Goal: Check status: Check status

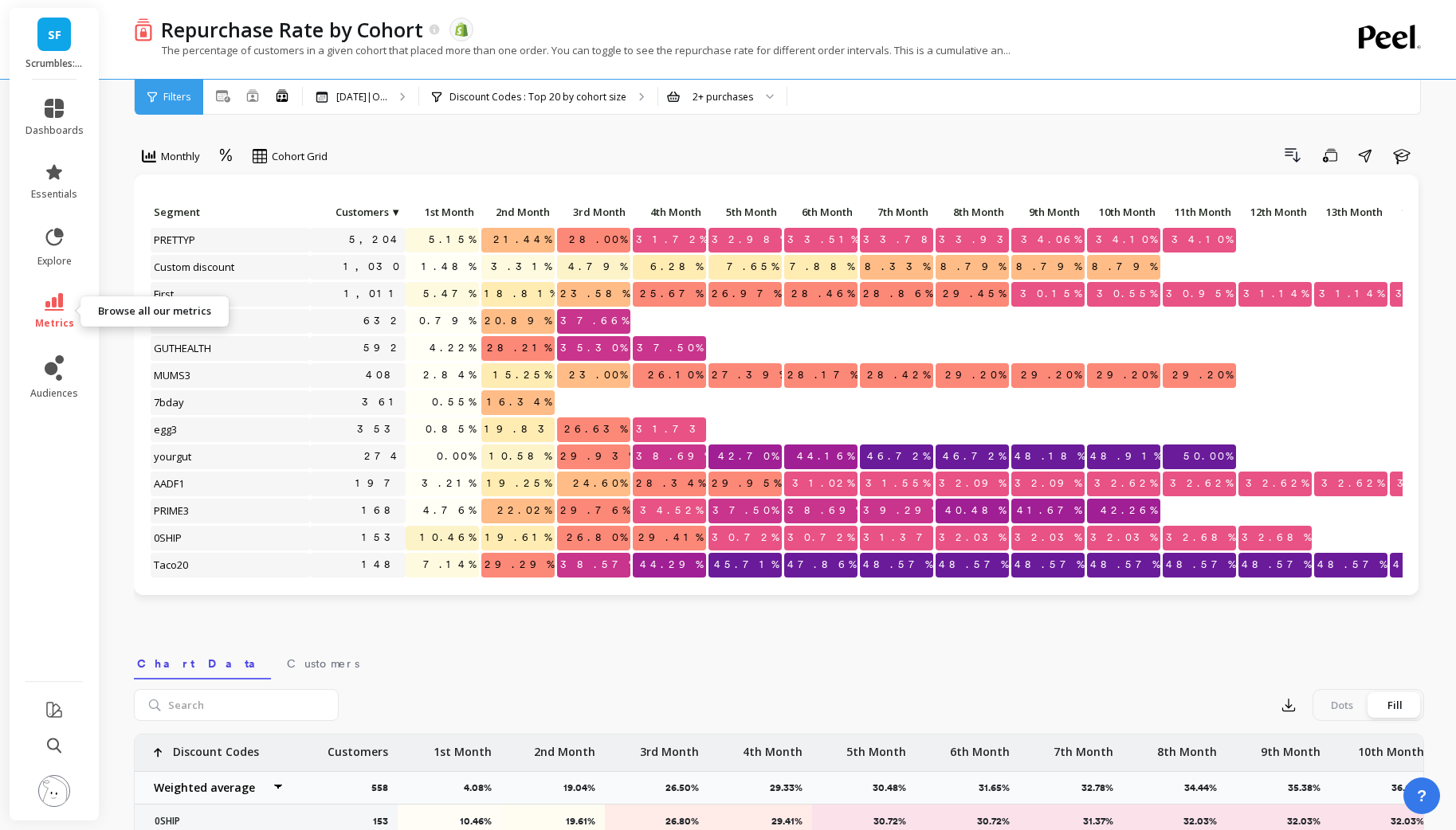
click at [62, 308] on icon at bounding box center [54, 302] width 19 height 17
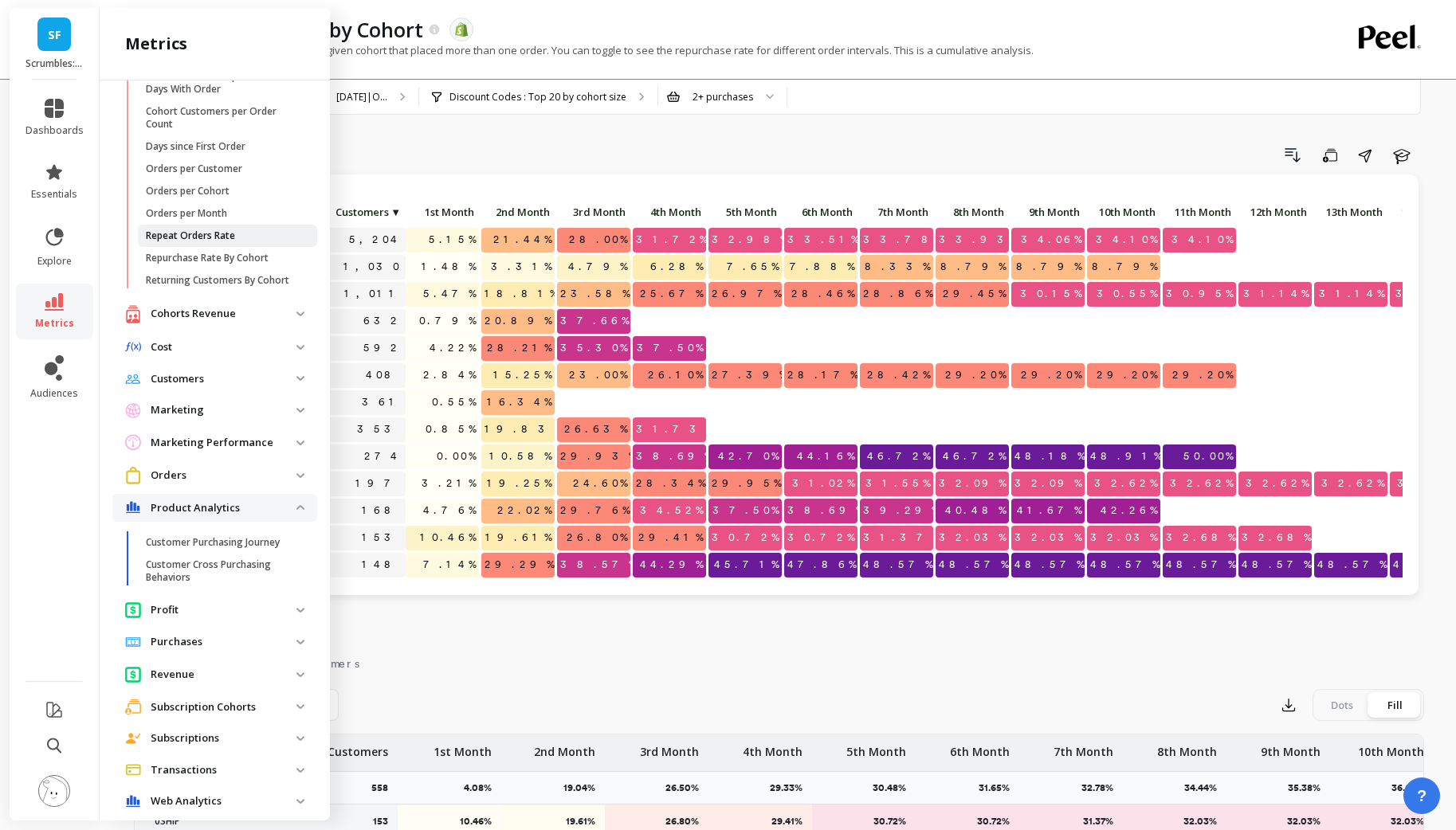
scroll to position [125, 0]
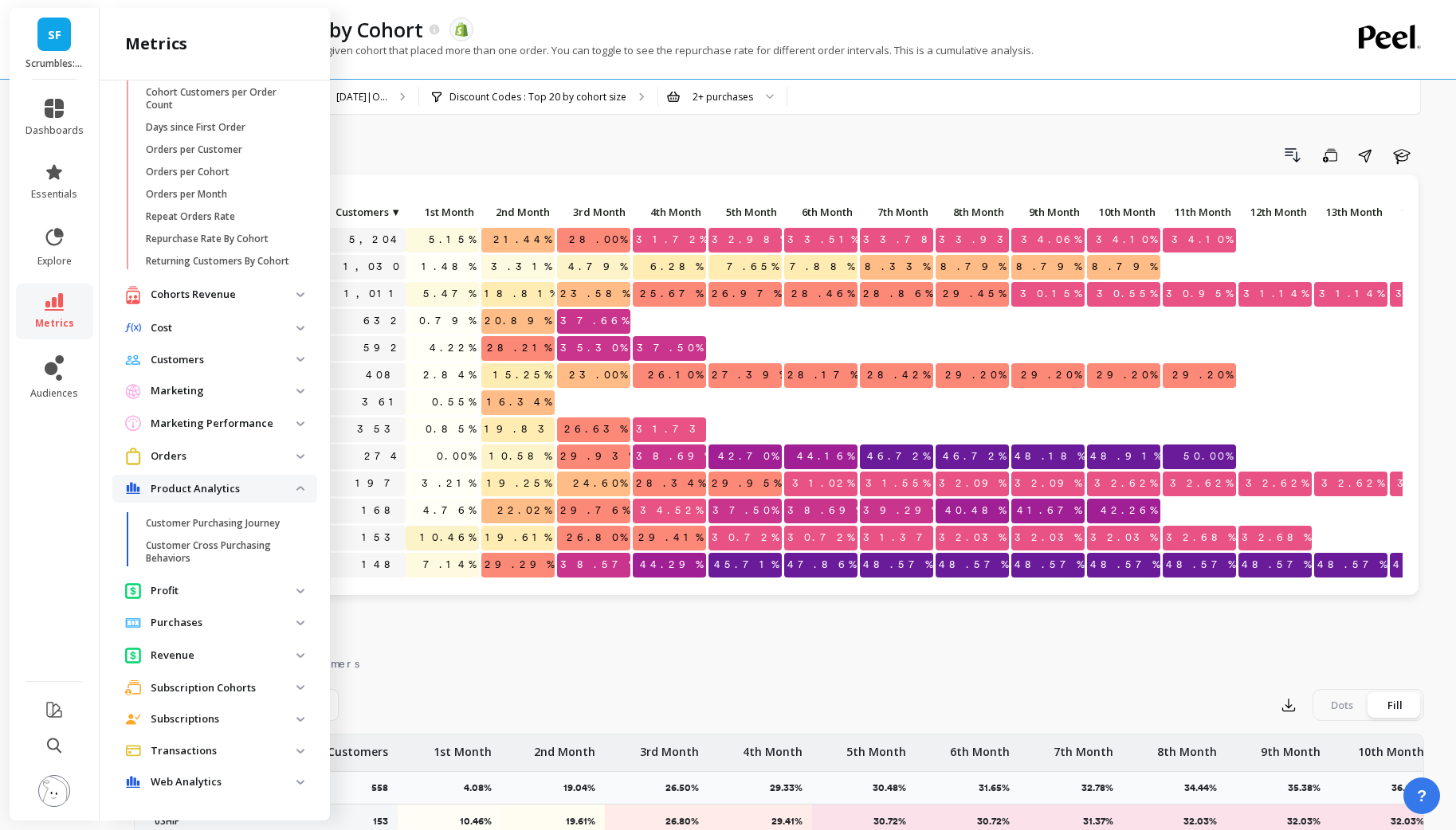
click at [204, 723] on p "Subscriptions" at bounding box center [223, 719] width 146 height 16
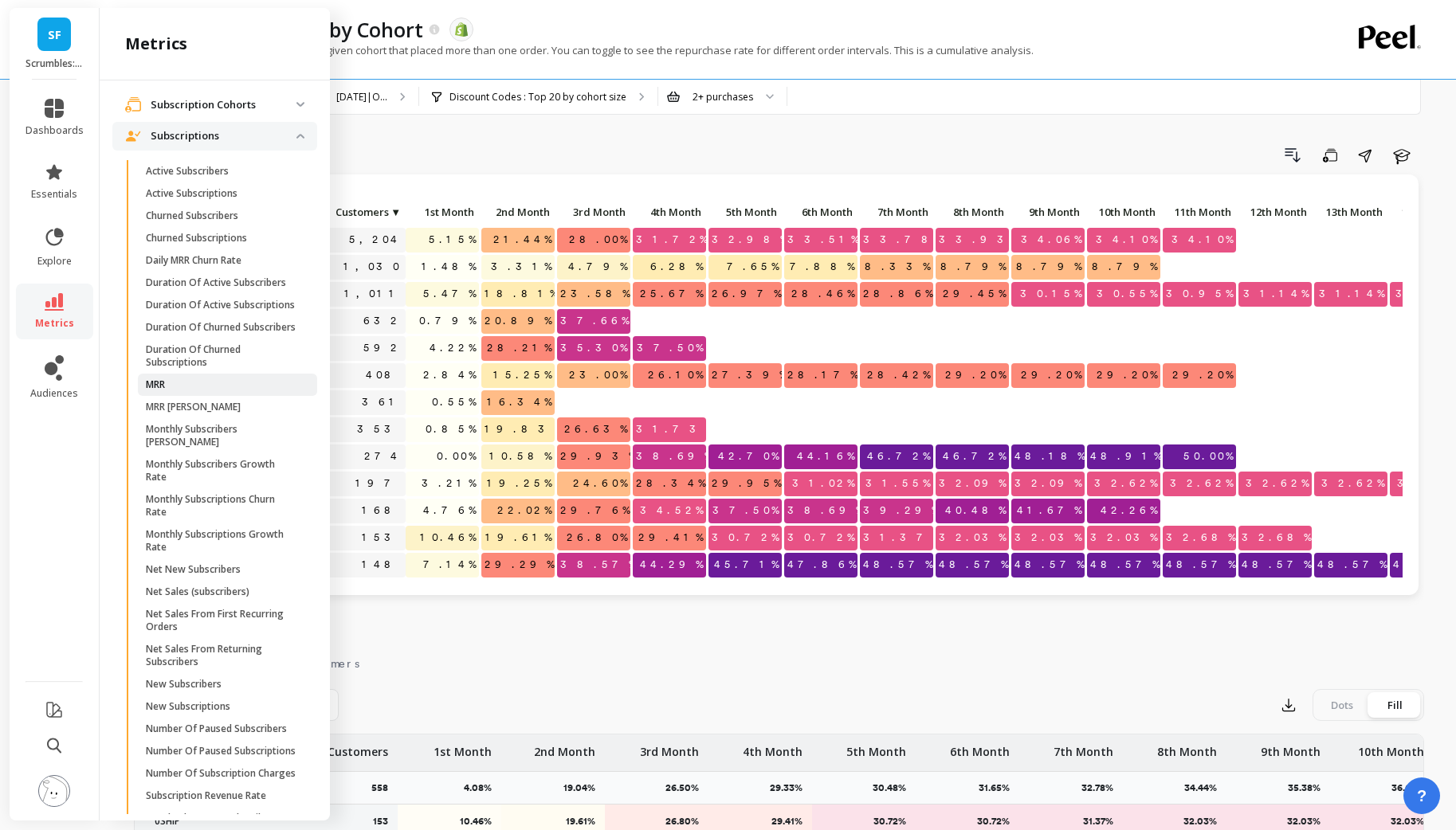
scroll to position [770, 0]
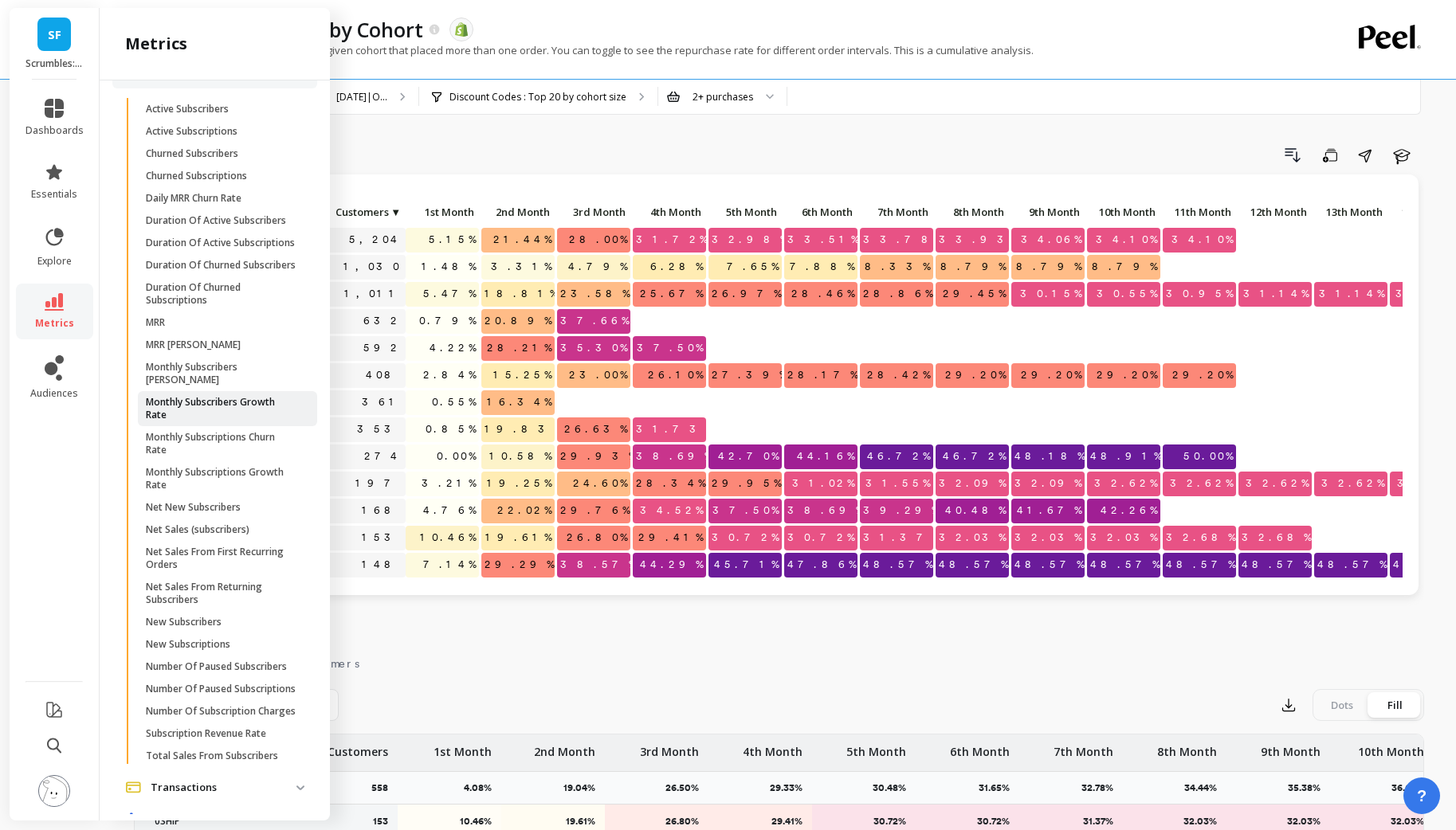
click at [248, 397] on p "Monthly Subscribers Growth Rate" at bounding box center [222, 409] width 152 height 26
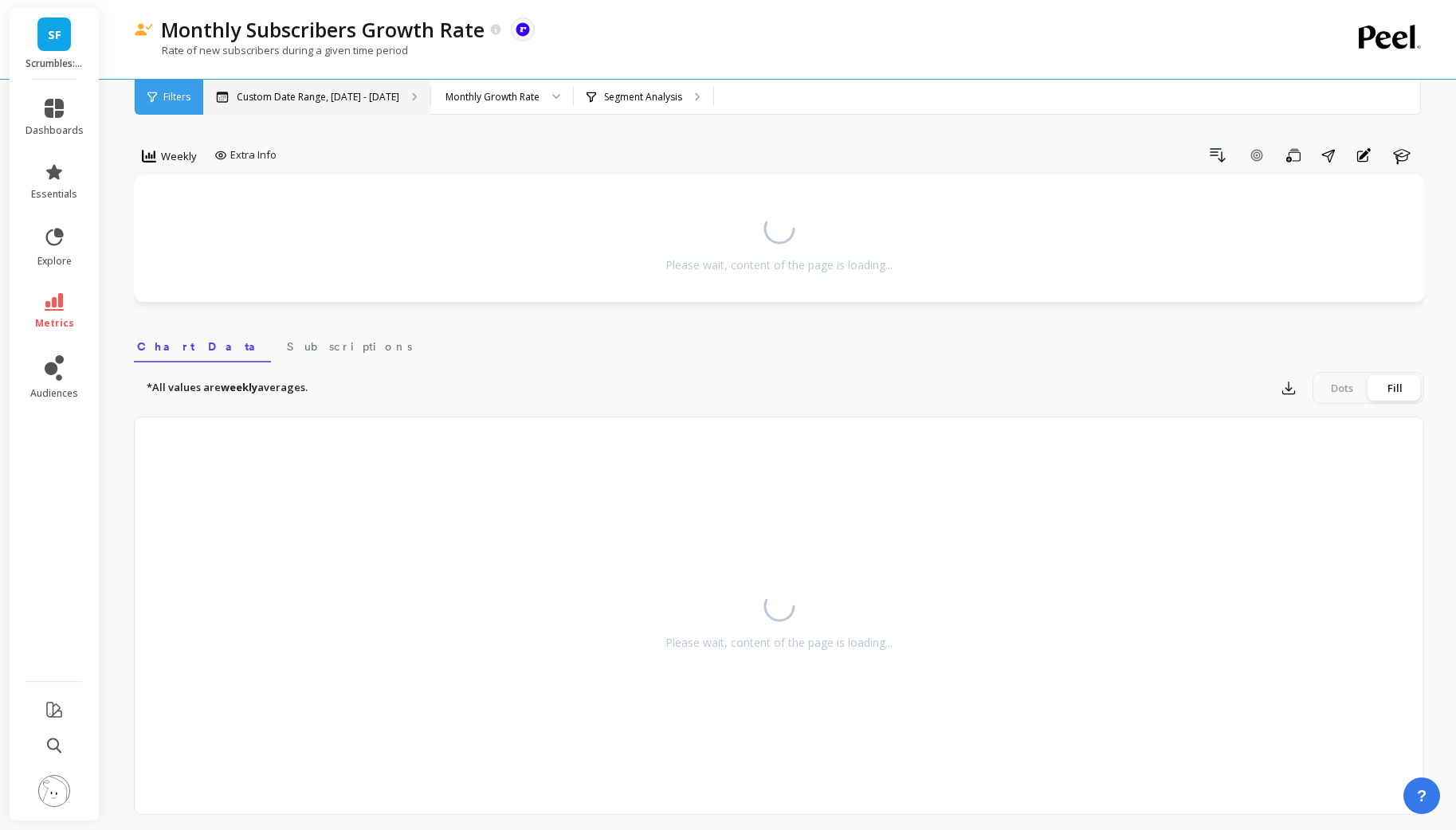
click at [383, 108] on div "Custom Date Range, [DATE] - [DATE]" at bounding box center [316, 97] width 227 height 35
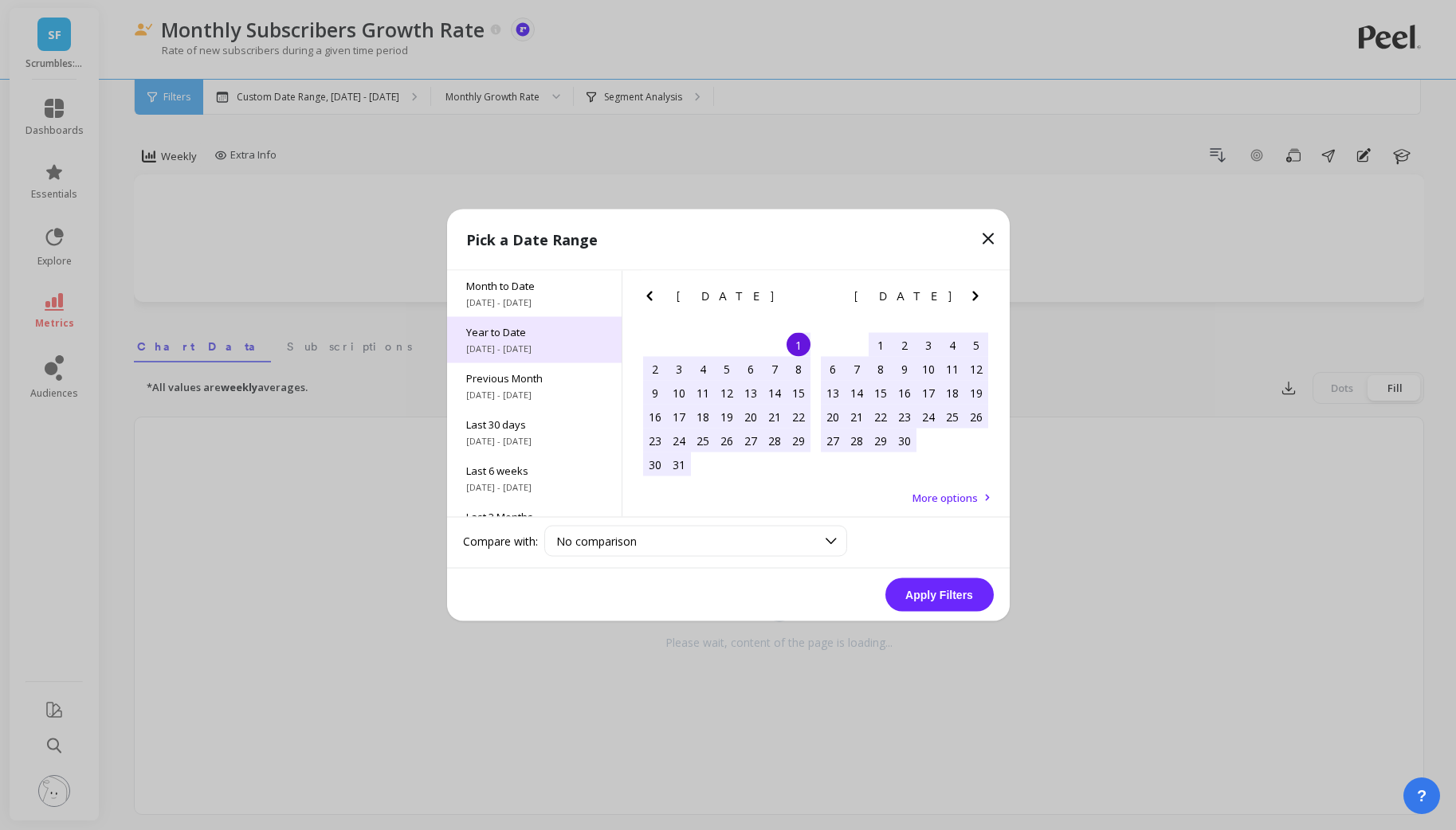
scroll to position [215, 0]
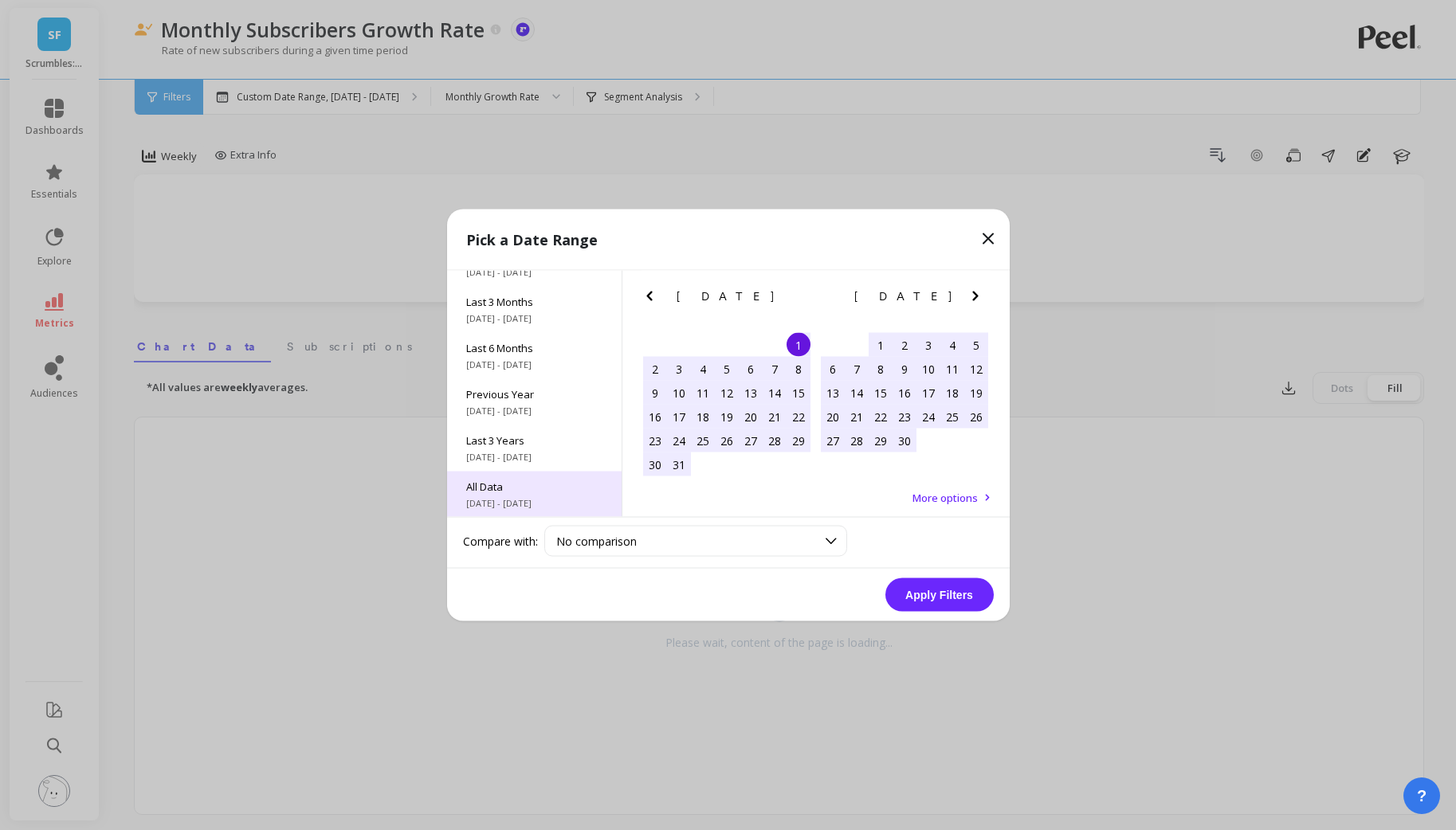
click at [517, 491] on span "All Data" at bounding box center [534, 486] width 137 height 15
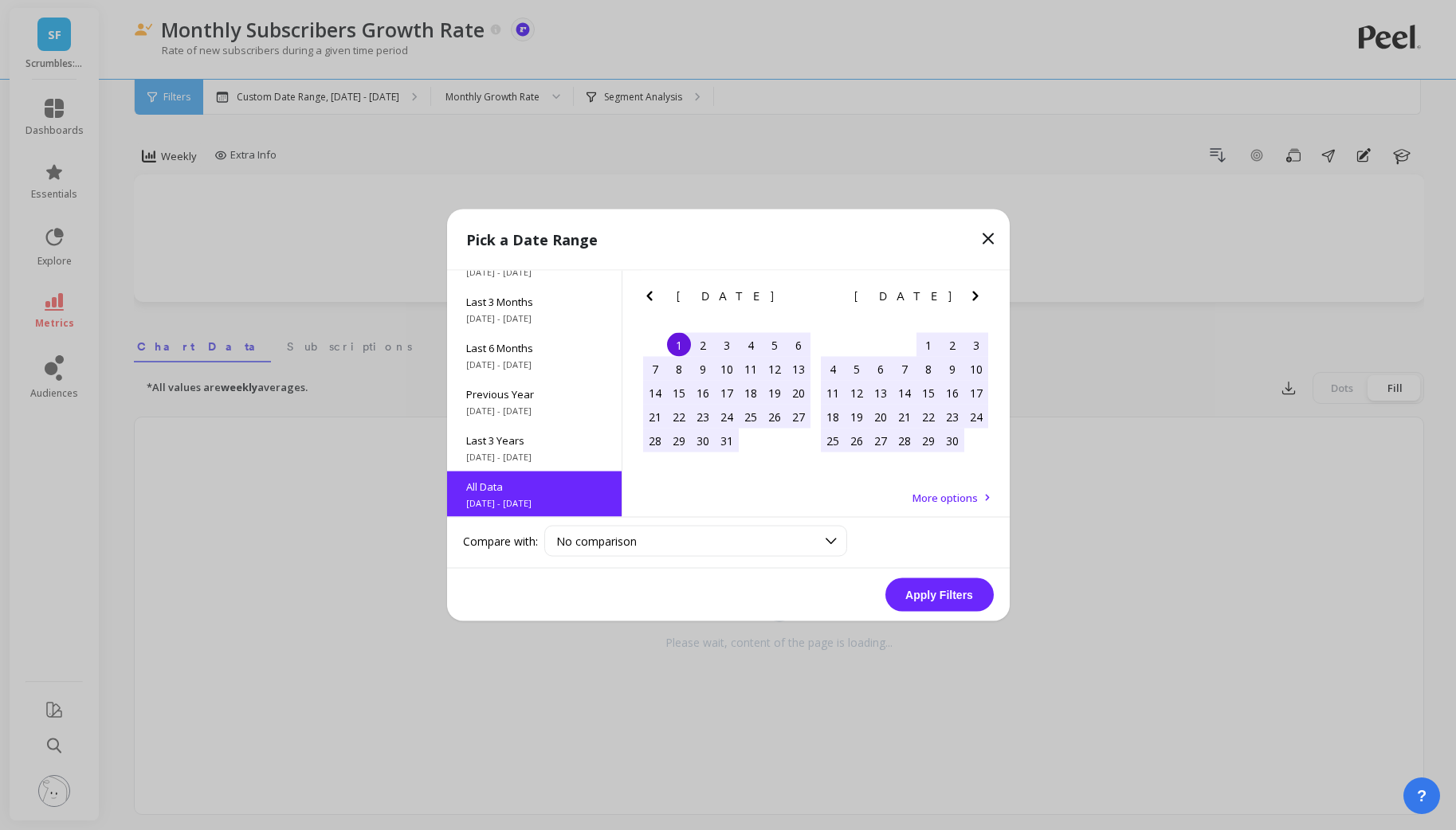
scroll to position [0, 0]
click at [936, 588] on button "Apply Filters" at bounding box center [939, 595] width 108 height 34
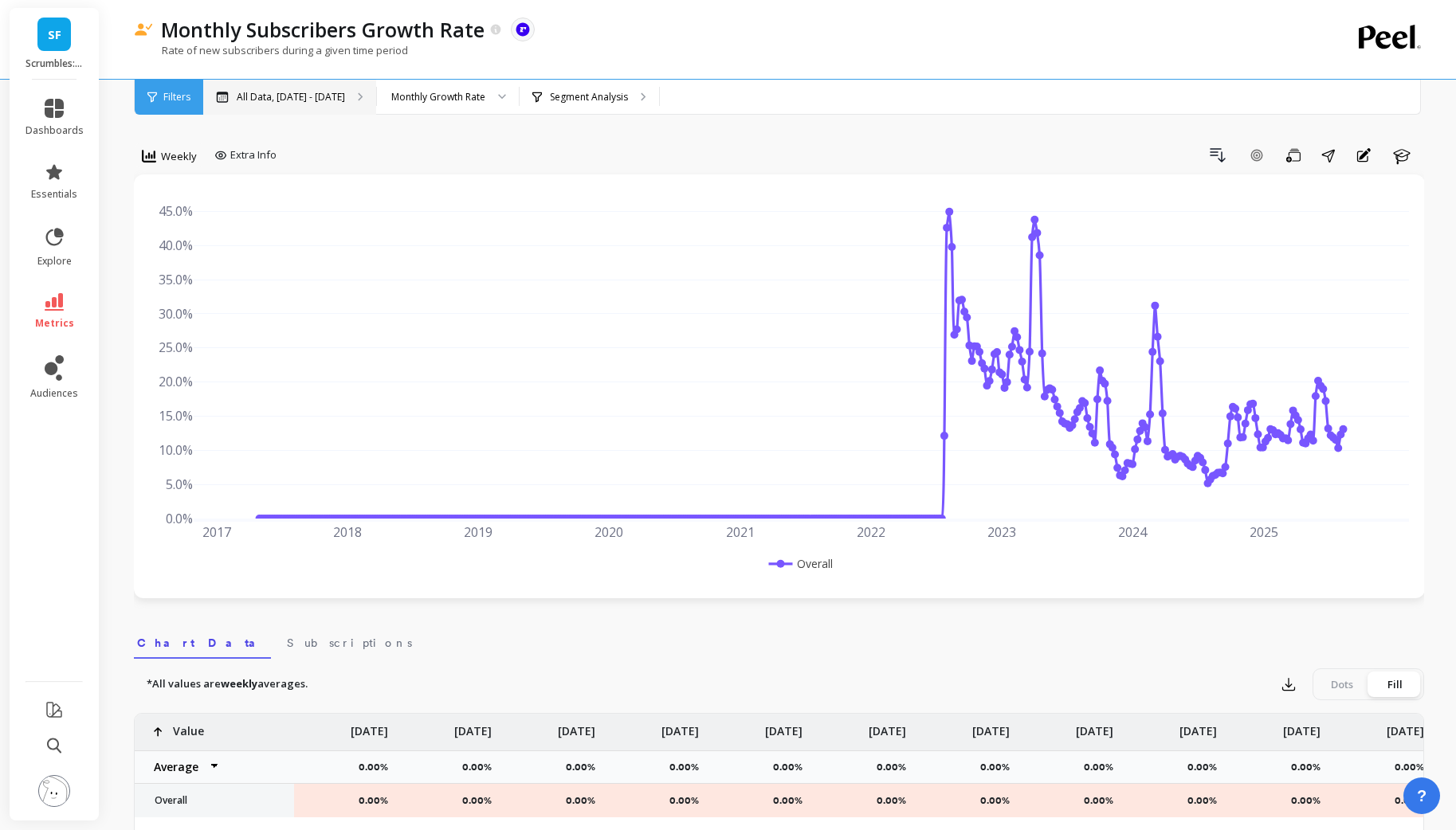
click at [345, 95] on p "All Data, [DATE] - [DATE]" at bounding box center [291, 97] width 108 height 13
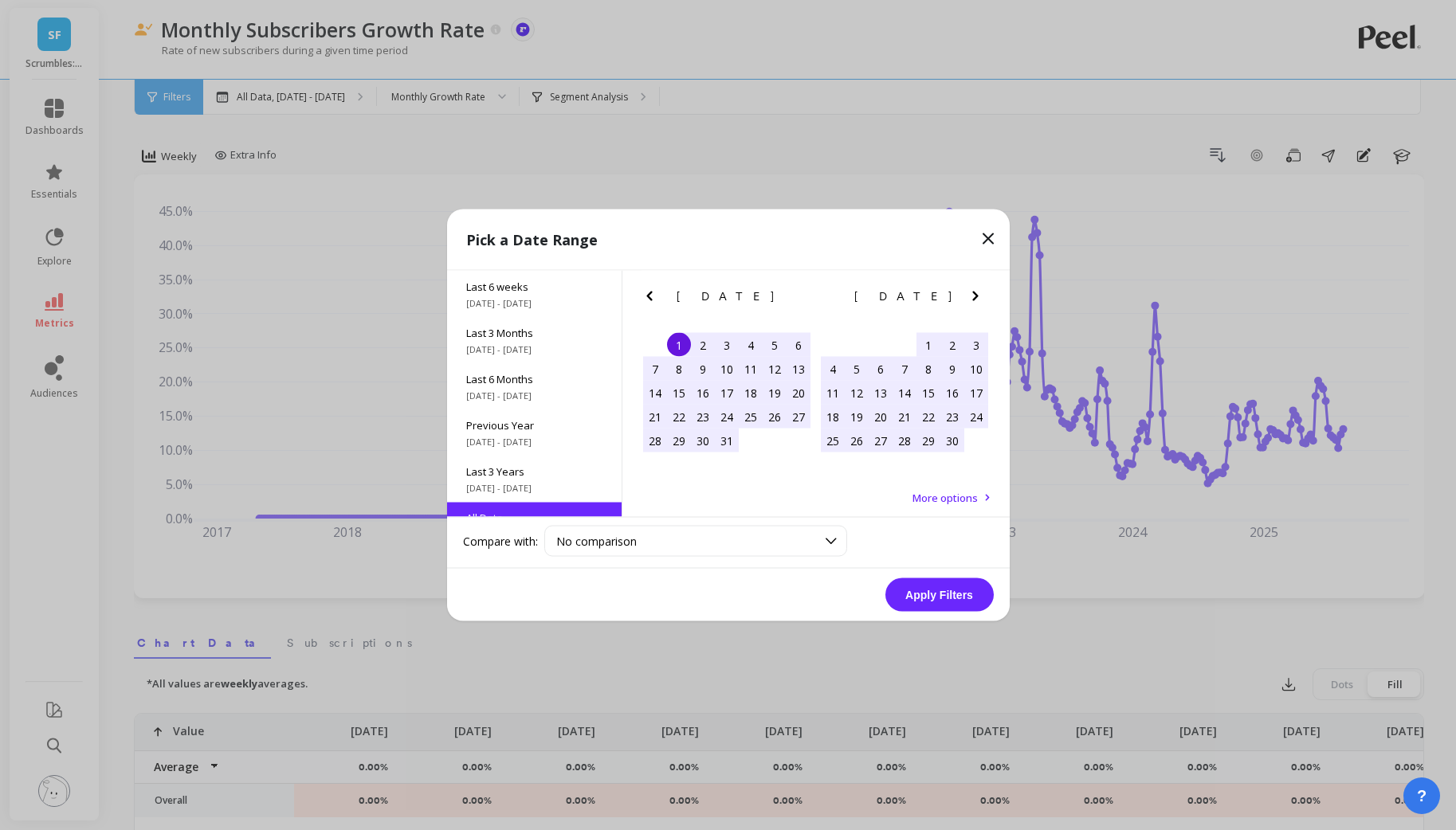
scroll to position [215, 0]
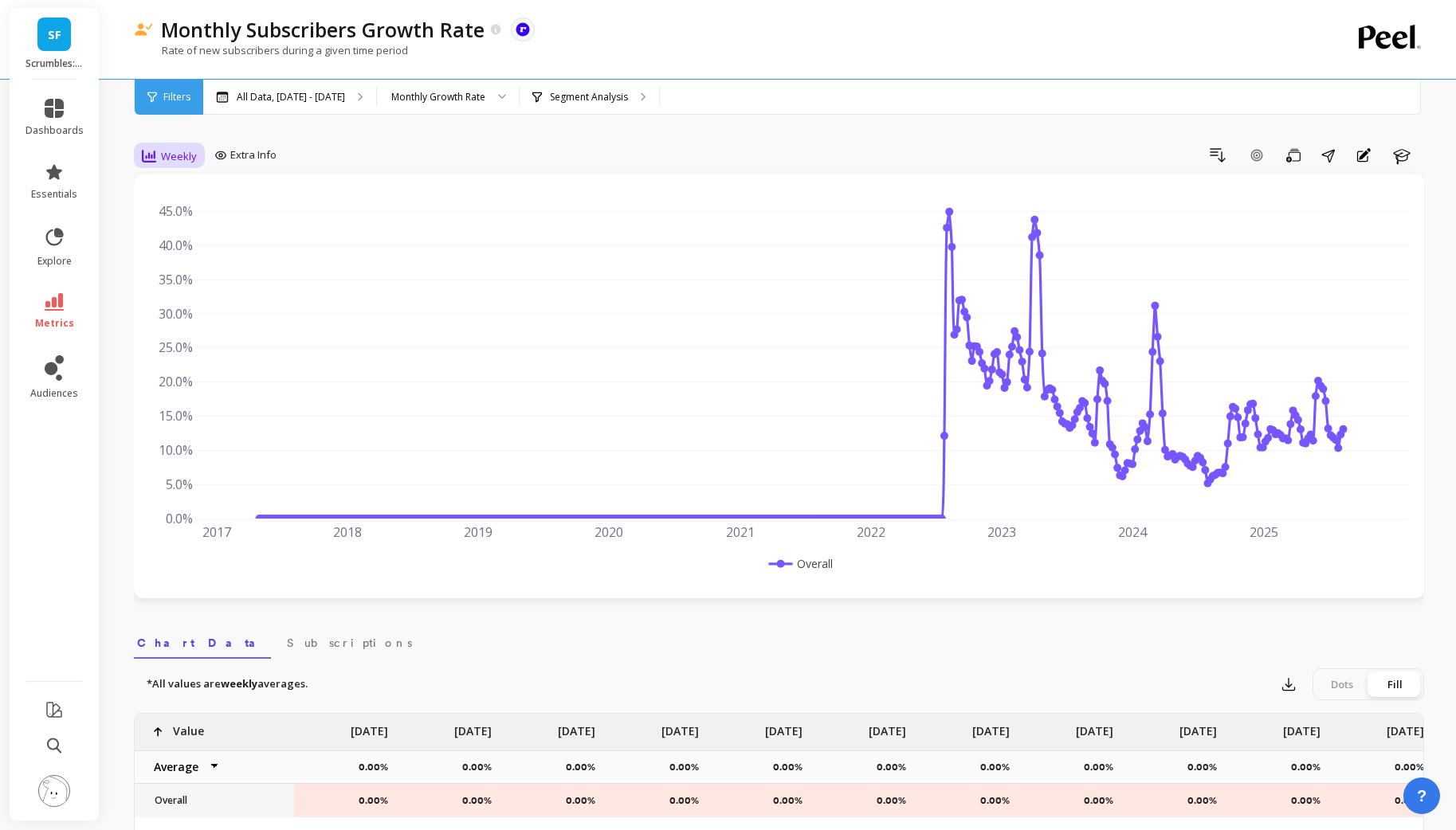
click at [192, 158] on span "Weekly" at bounding box center [179, 156] width 36 height 15
click at [159, 286] on div "Monthly" at bounding box center [193, 284] width 91 height 15
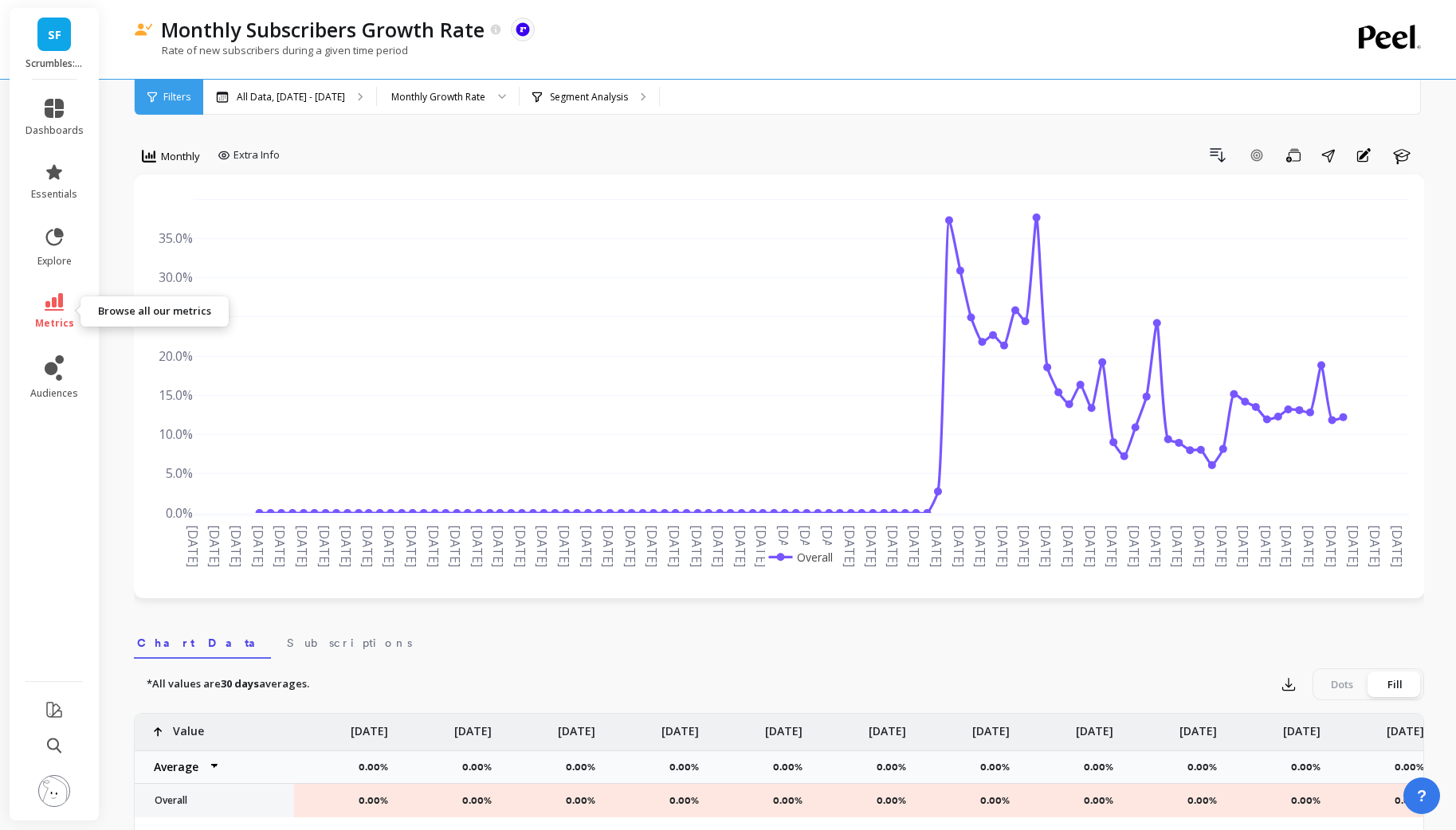
click at [55, 312] on link "metrics" at bounding box center [55, 311] width 58 height 37
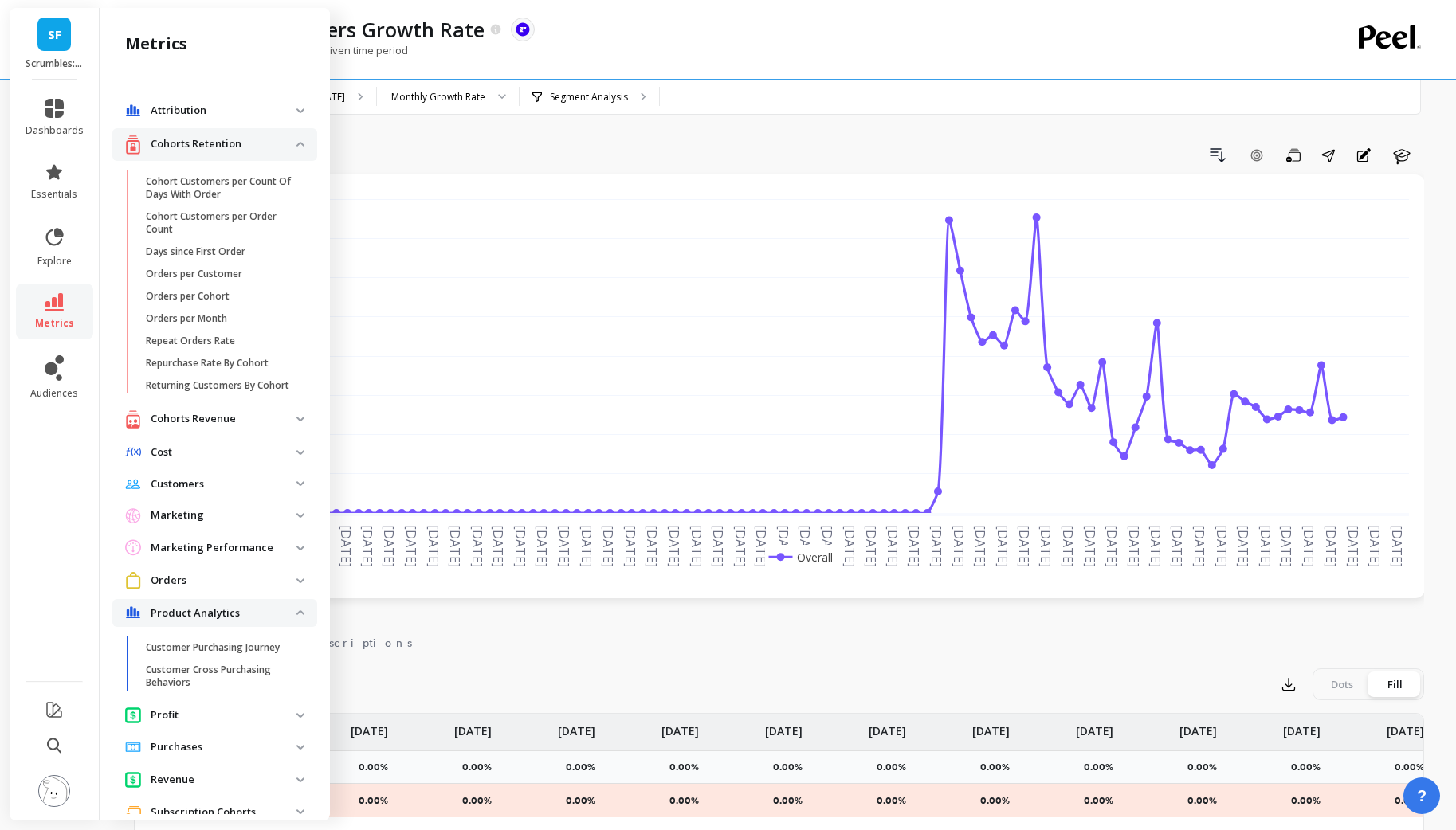
scroll to position [770, 0]
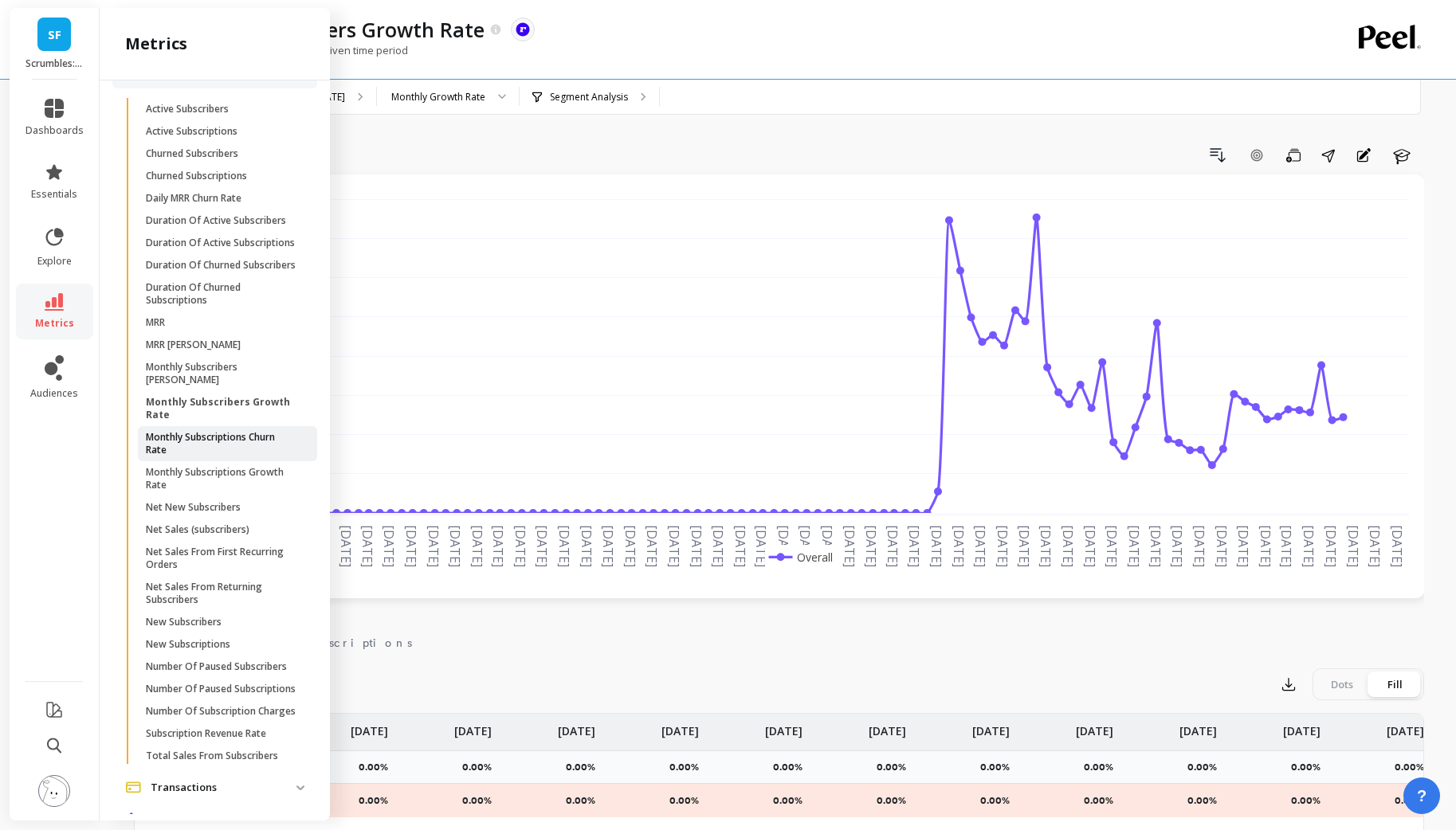
click at [212, 445] on p "Monthly Subscriptions Churn Rate" at bounding box center [222, 444] width 152 height 26
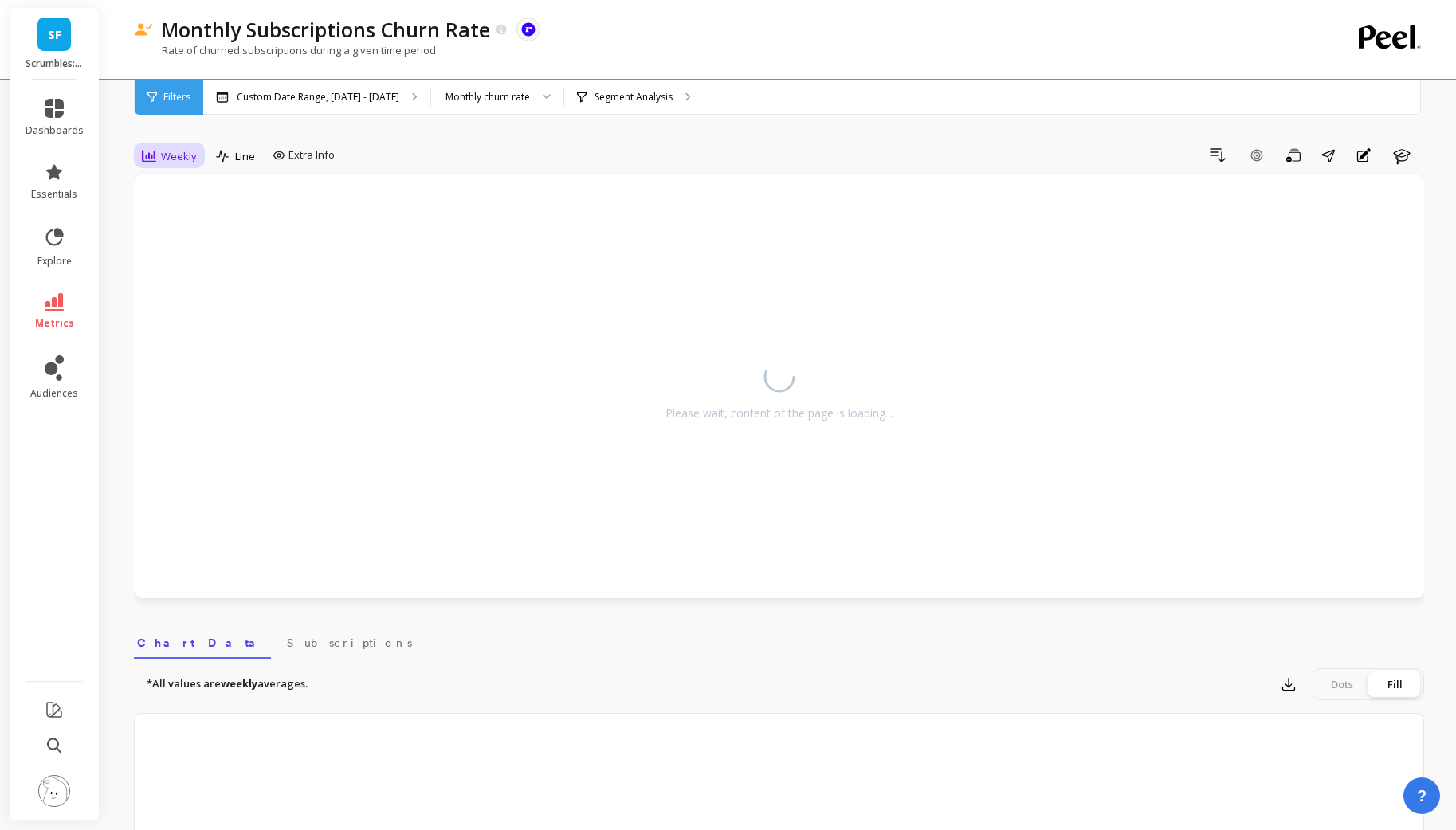
click at [180, 158] on span "Weekly" at bounding box center [179, 156] width 36 height 15
click at [197, 282] on div "Monthly" at bounding box center [193, 284] width 91 height 15
click at [388, 85] on div "Custom Date Range, [DATE] - [DATE]" at bounding box center [316, 97] width 227 height 35
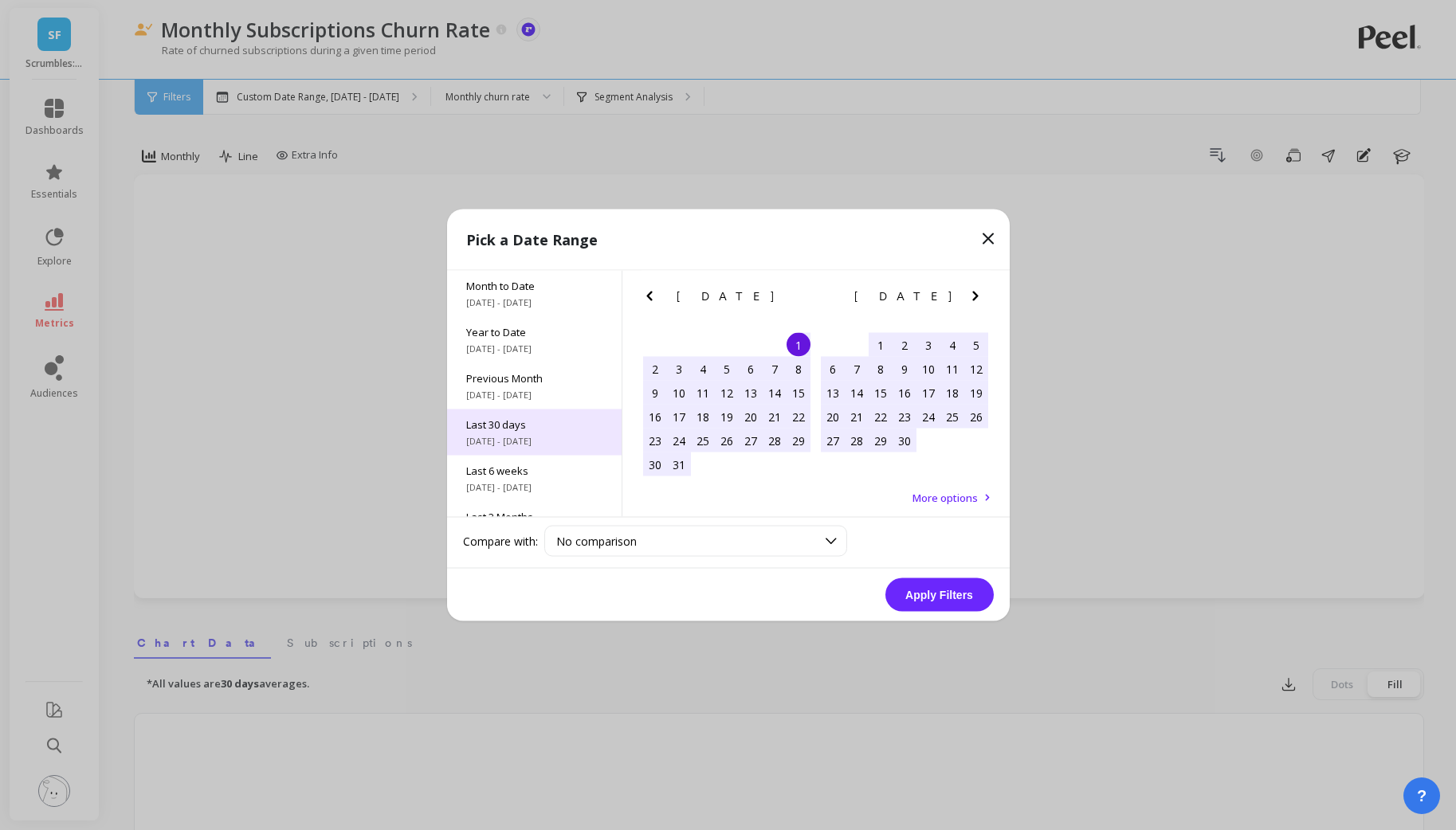
scroll to position [215, 0]
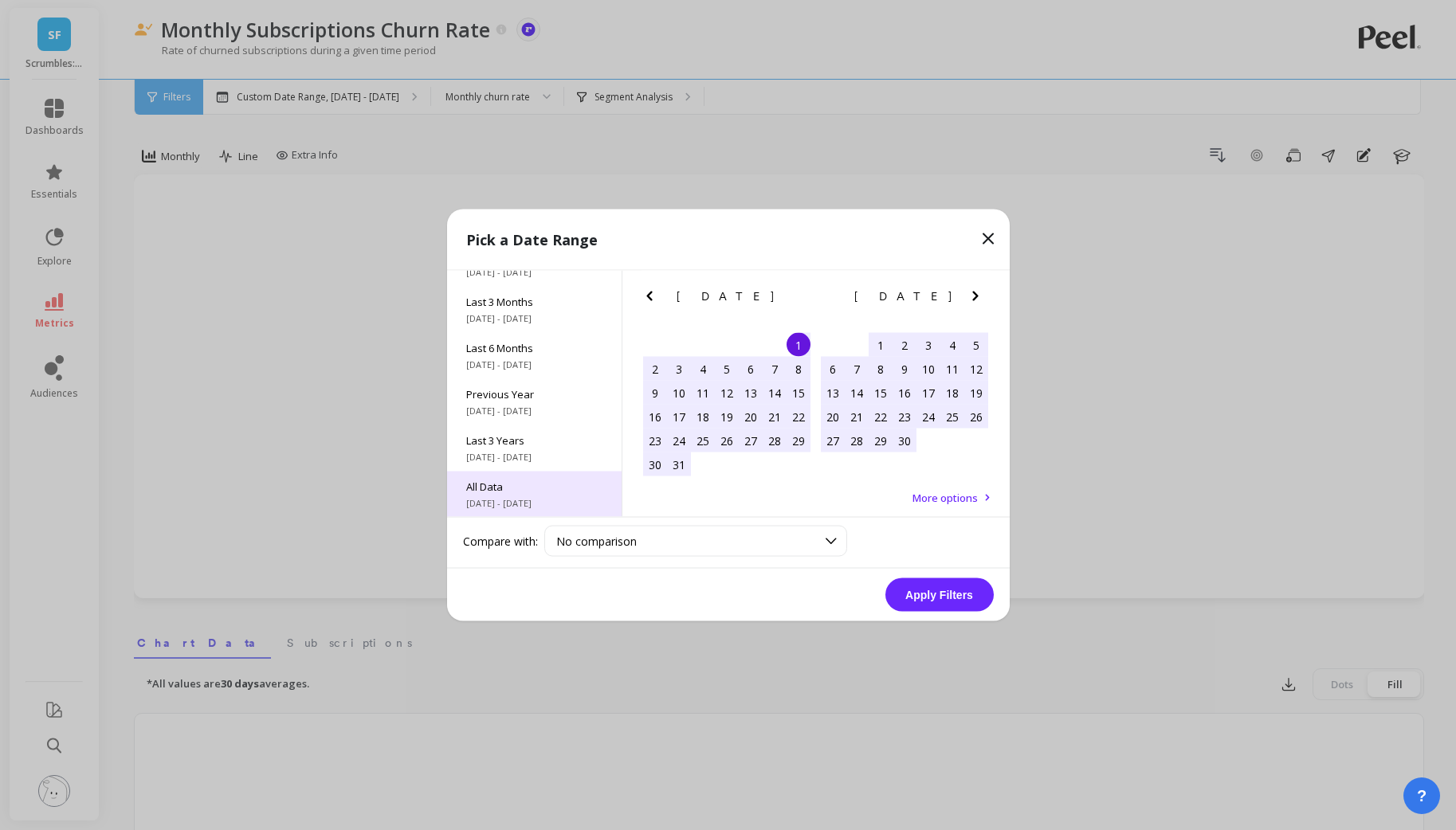
click at [521, 498] on span "[DATE] - [DATE]" at bounding box center [534, 503] width 137 height 13
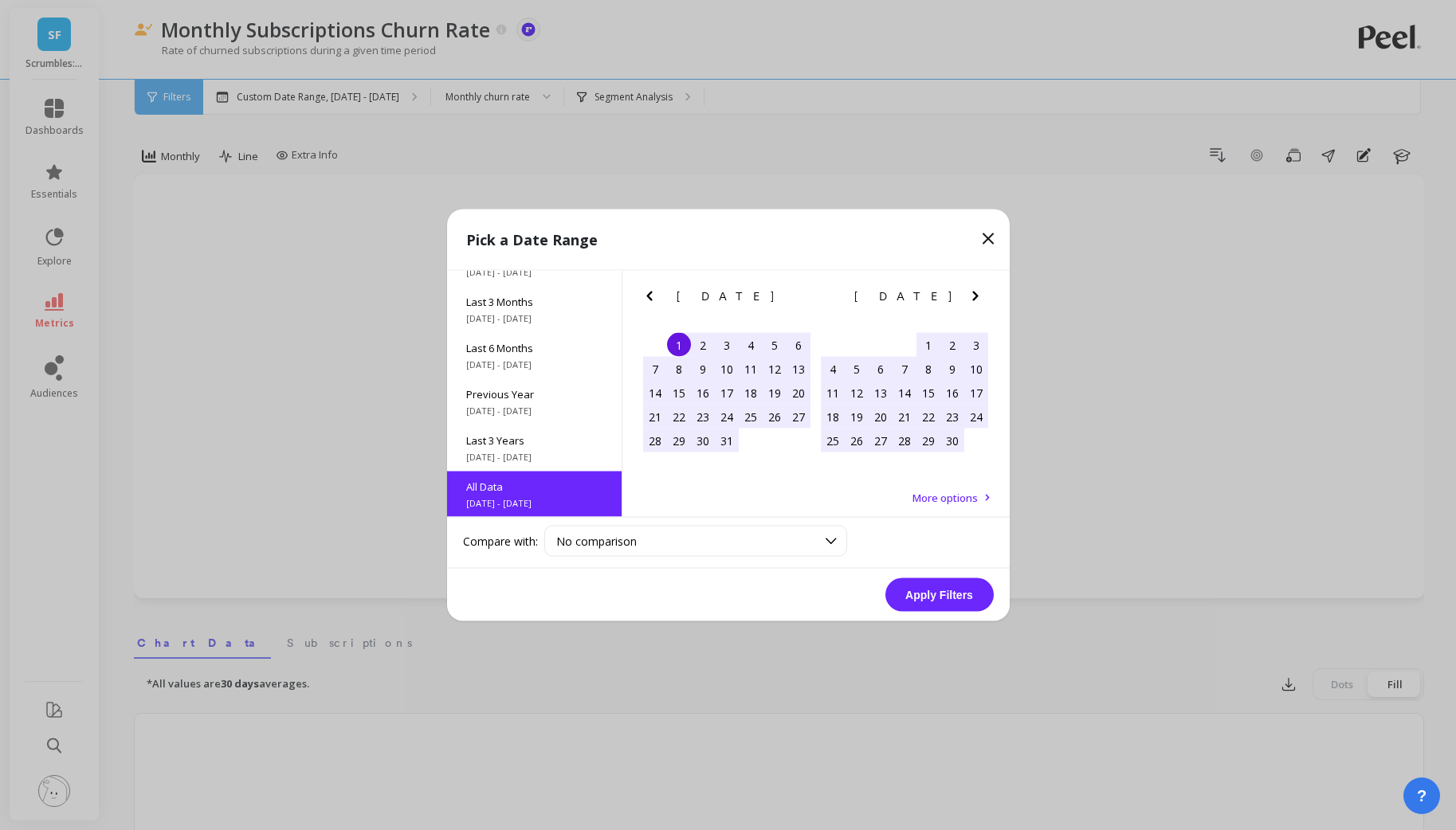
scroll to position [0, 0]
click at [941, 601] on button "Apply Filters" at bounding box center [939, 595] width 108 height 34
